Goal: Transaction & Acquisition: Subscribe to service/newsletter

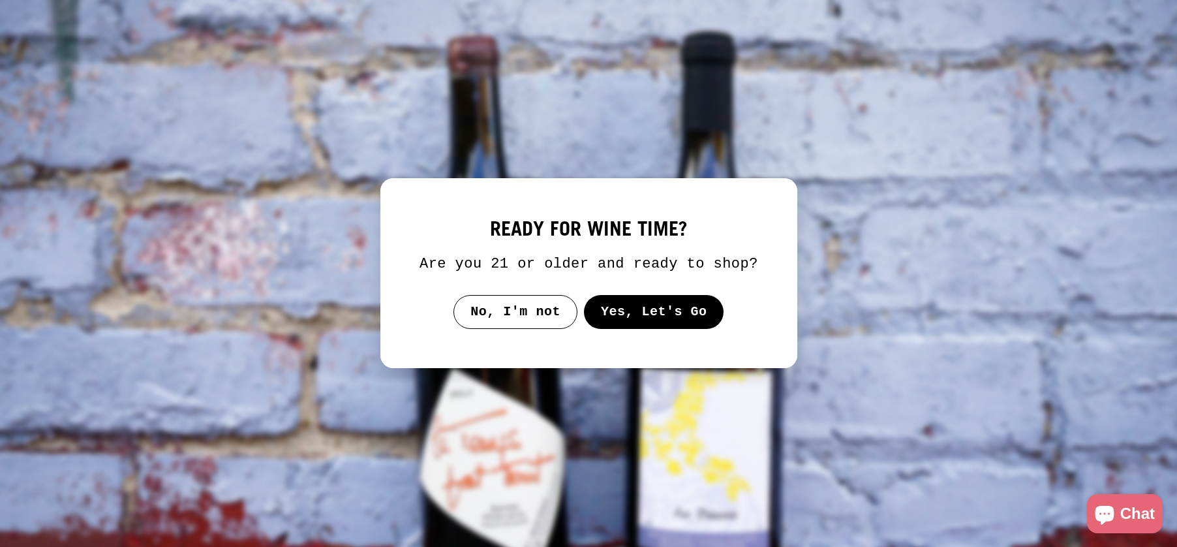
click at [634, 326] on button "Yes, Let's Go" at bounding box center [653, 312] width 140 height 34
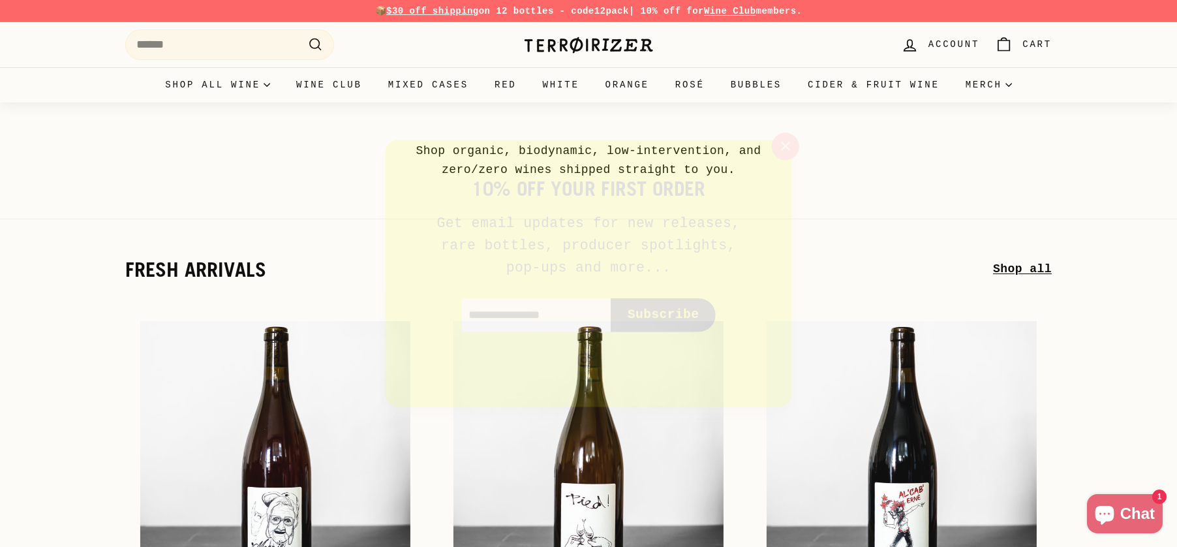
click at [790, 144] on icon "button" at bounding box center [791, 142] width 8 height 8
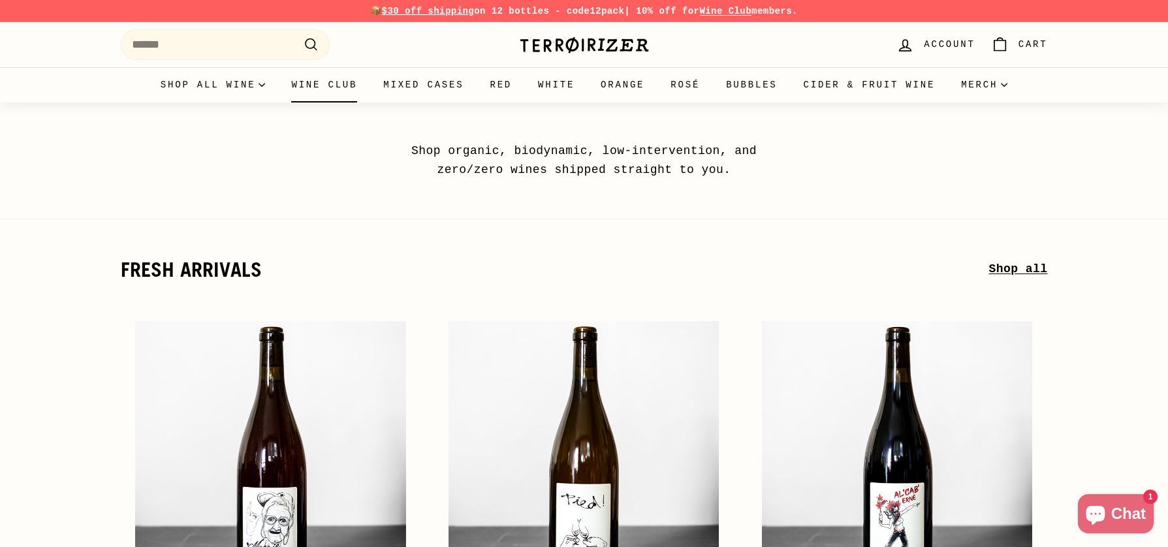
click at [337, 90] on link "Wine Club" at bounding box center [324, 84] width 92 height 35
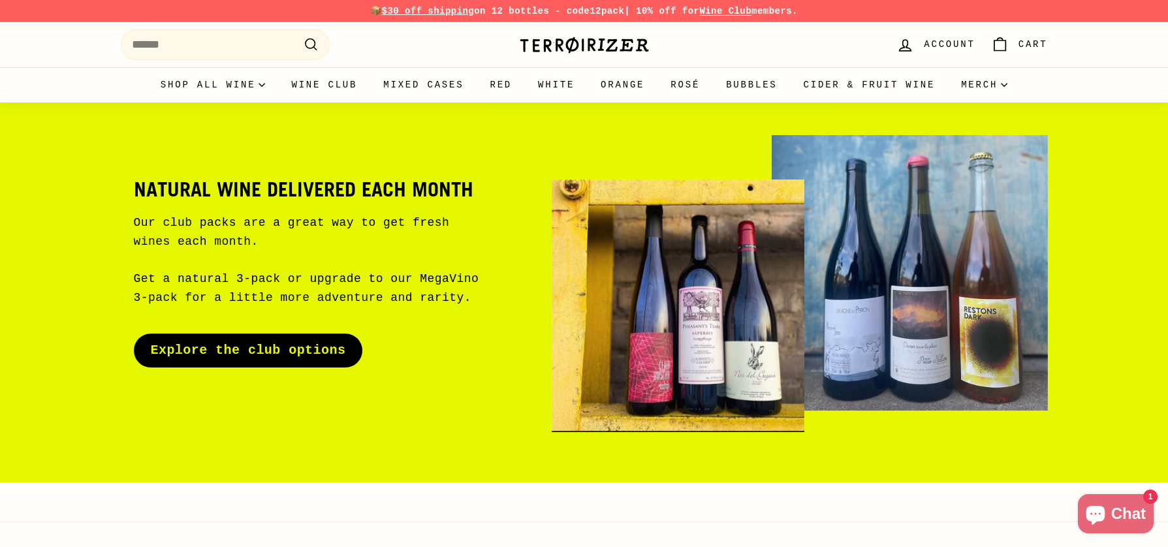
click at [303, 354] on link "Explore the club options" at bounding box center [248, 350] width 229 height 34
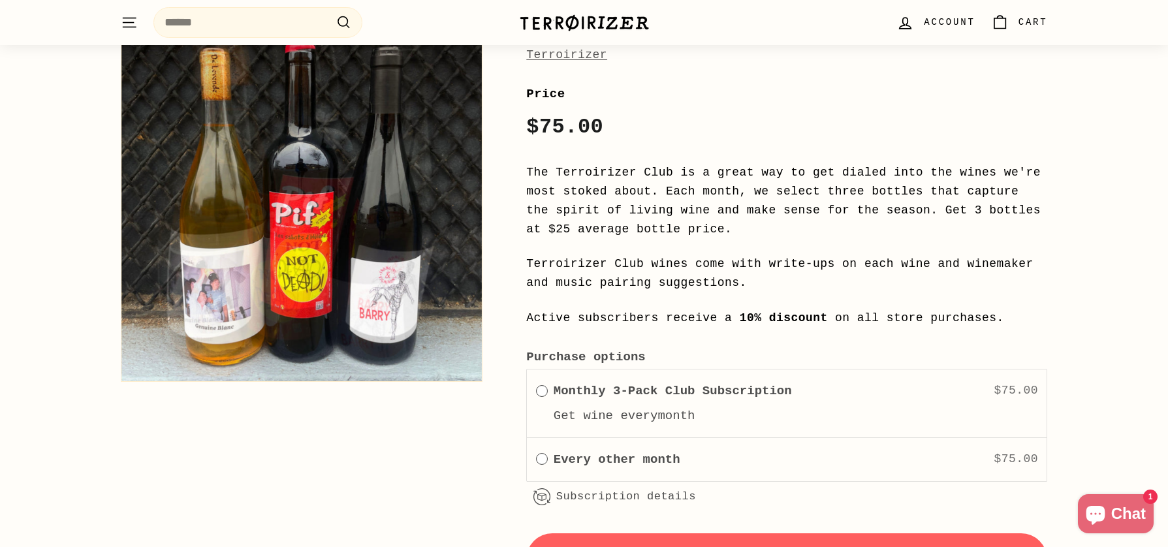
scroll to position [1389, 0]
